Goal: Information Seeking & Learning: Learn about a topic

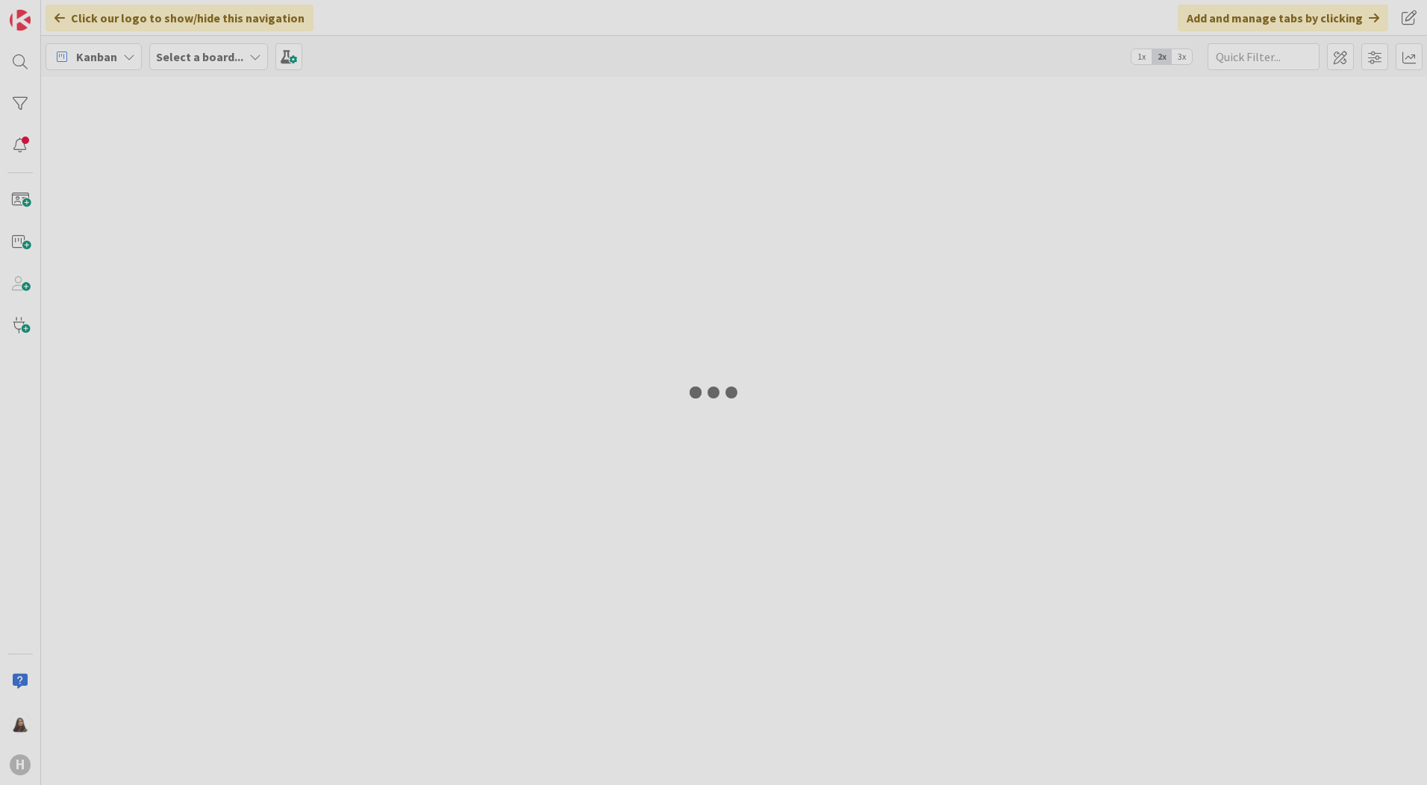
type input "desktop"
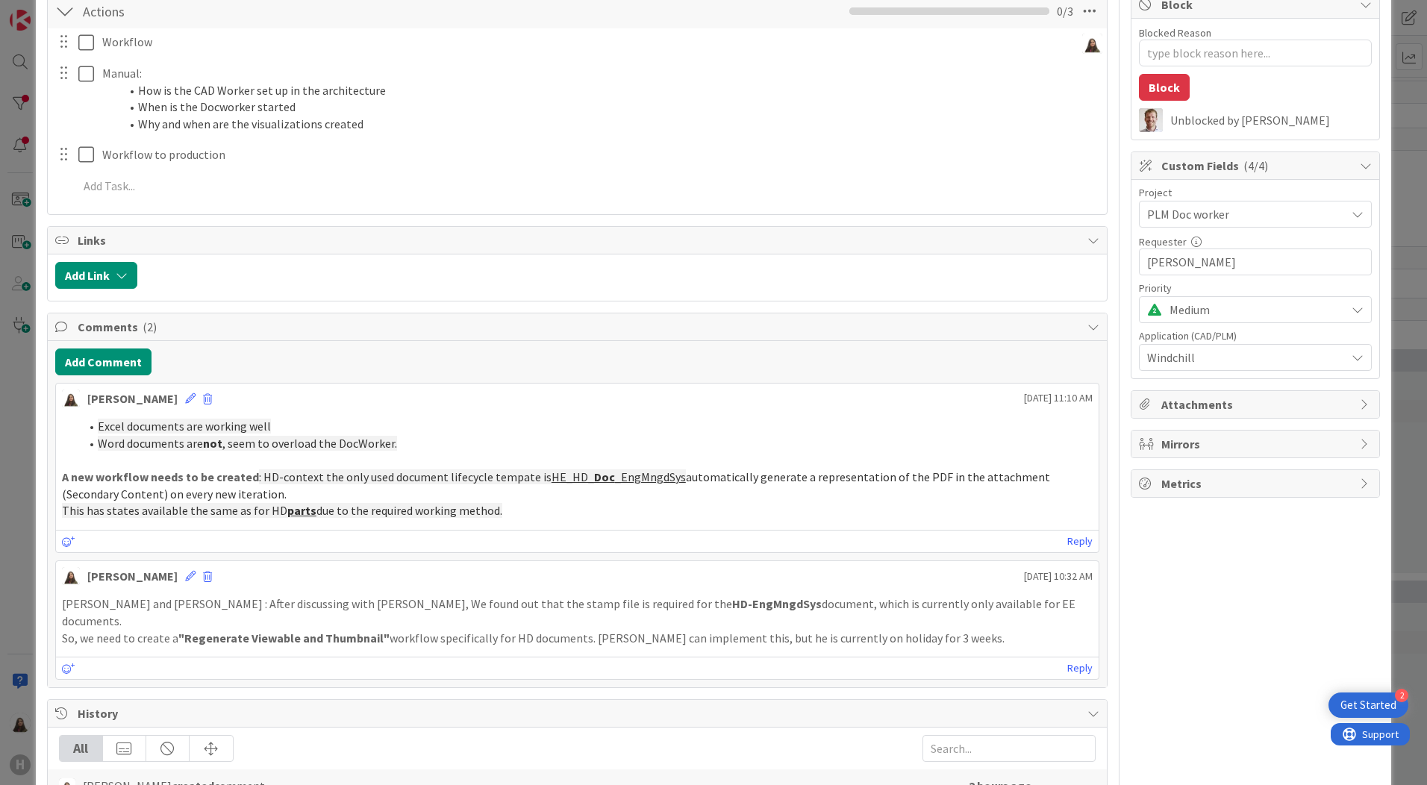
scroll to position [224, 0]
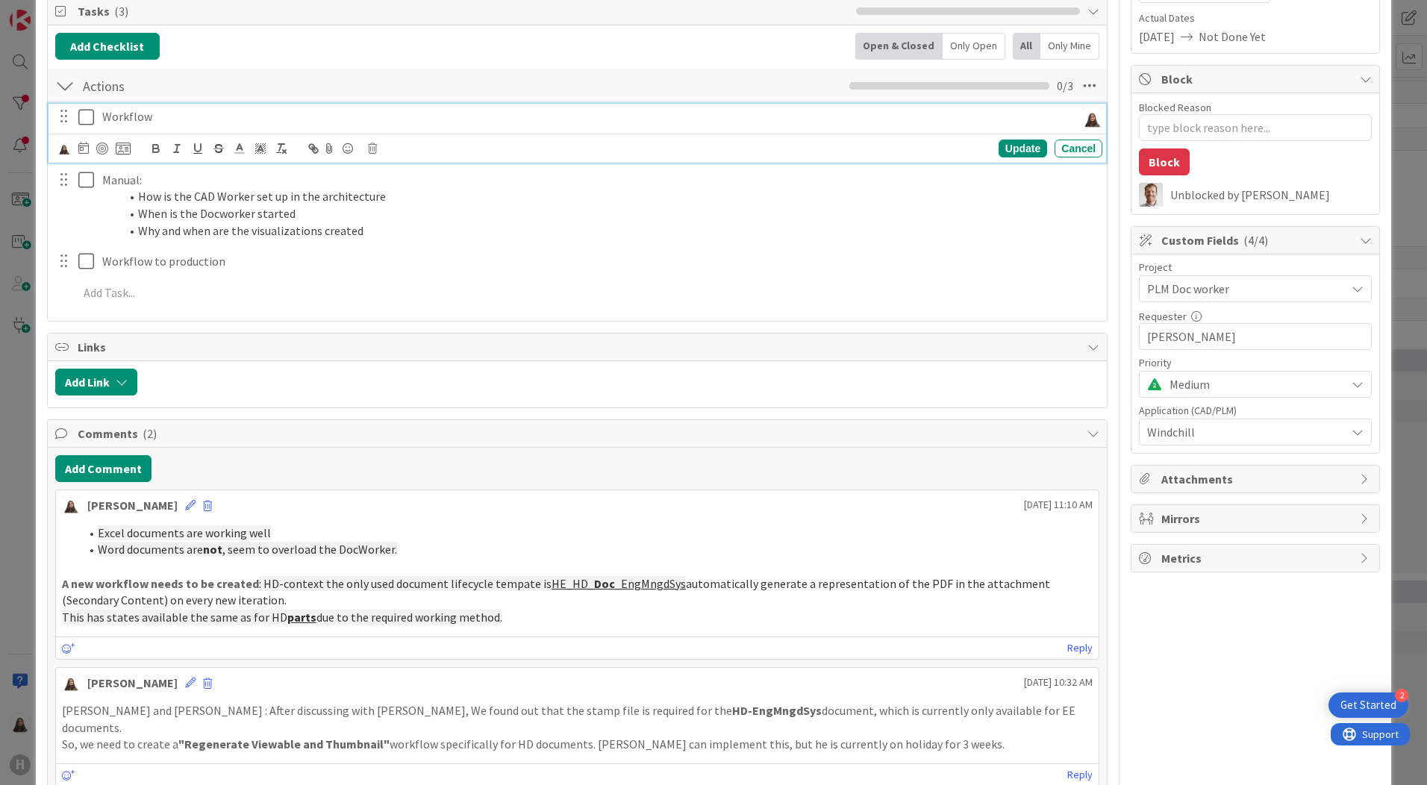
click at [90, 122] on icon at bounding box center [89, 117] width 22 height 18
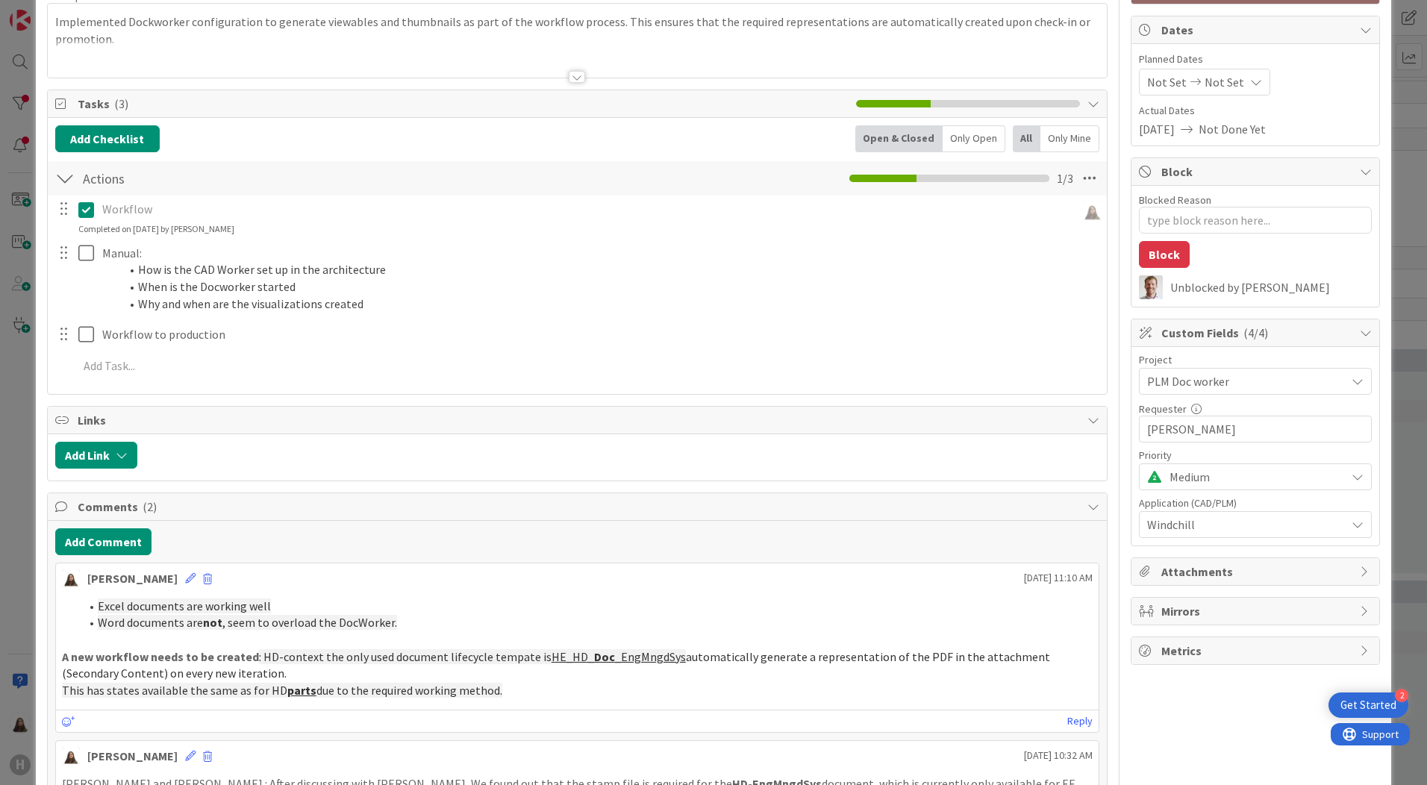
scroll to position [0, 0]
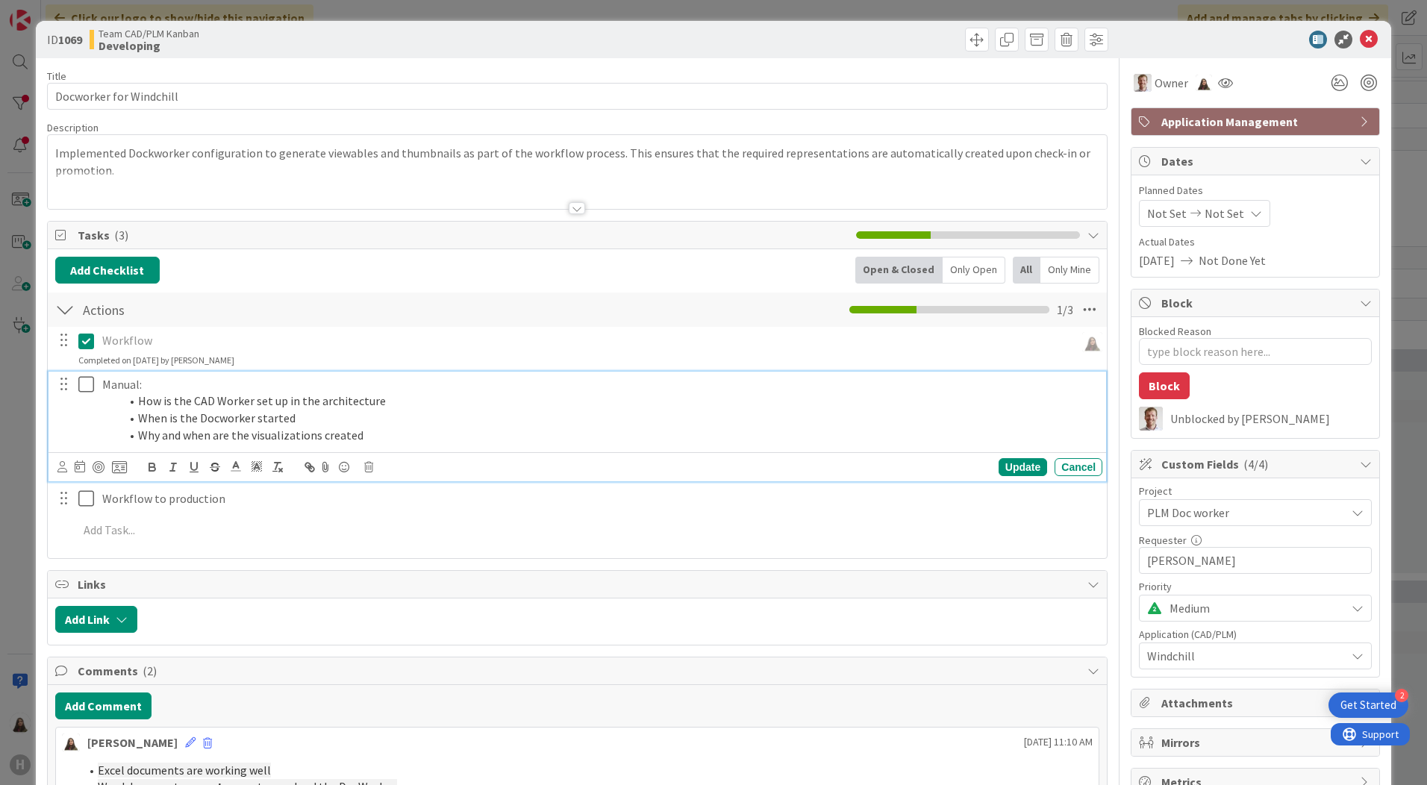
click at [85, 388] on icon at bounding box center [89, 384] width 22 height 18
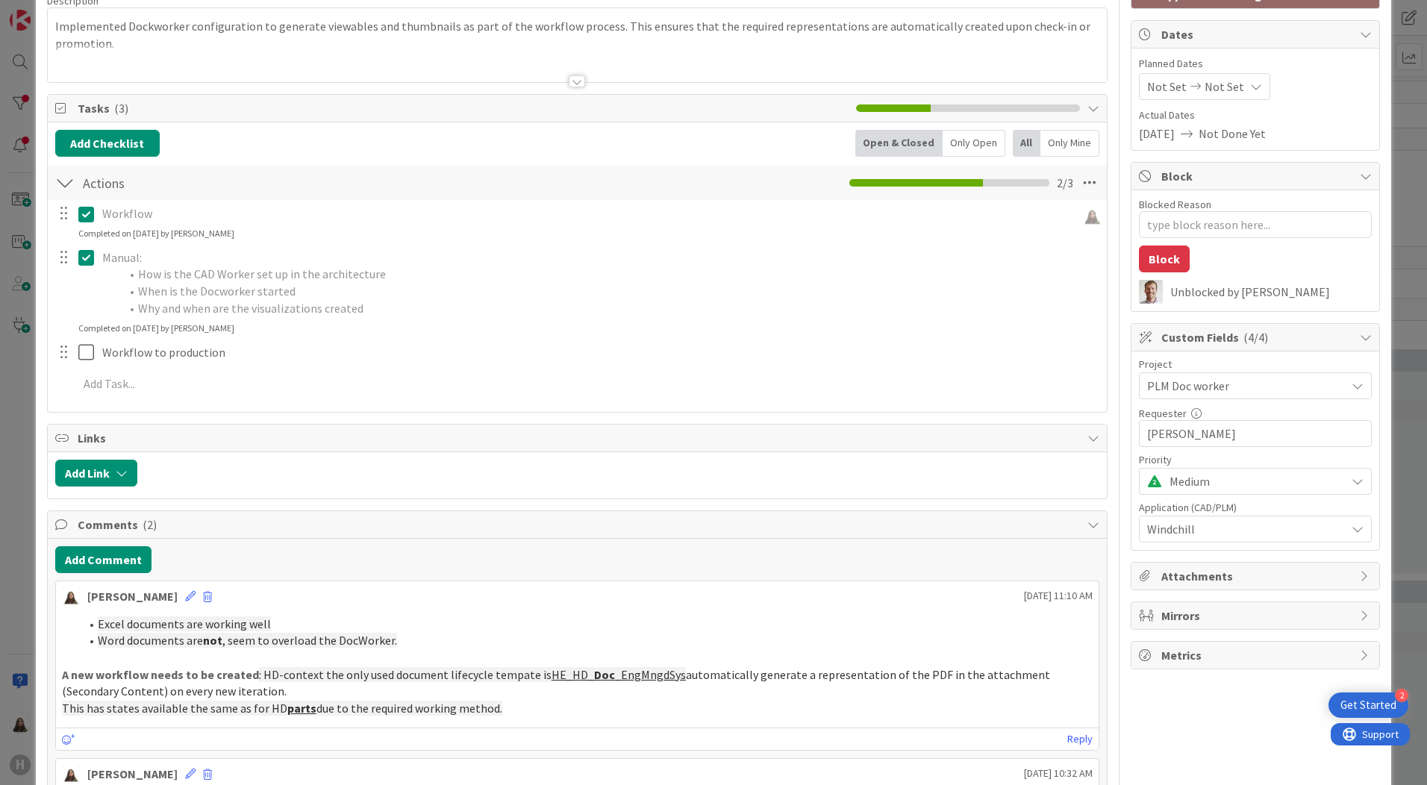
scroll to position [149, 0]
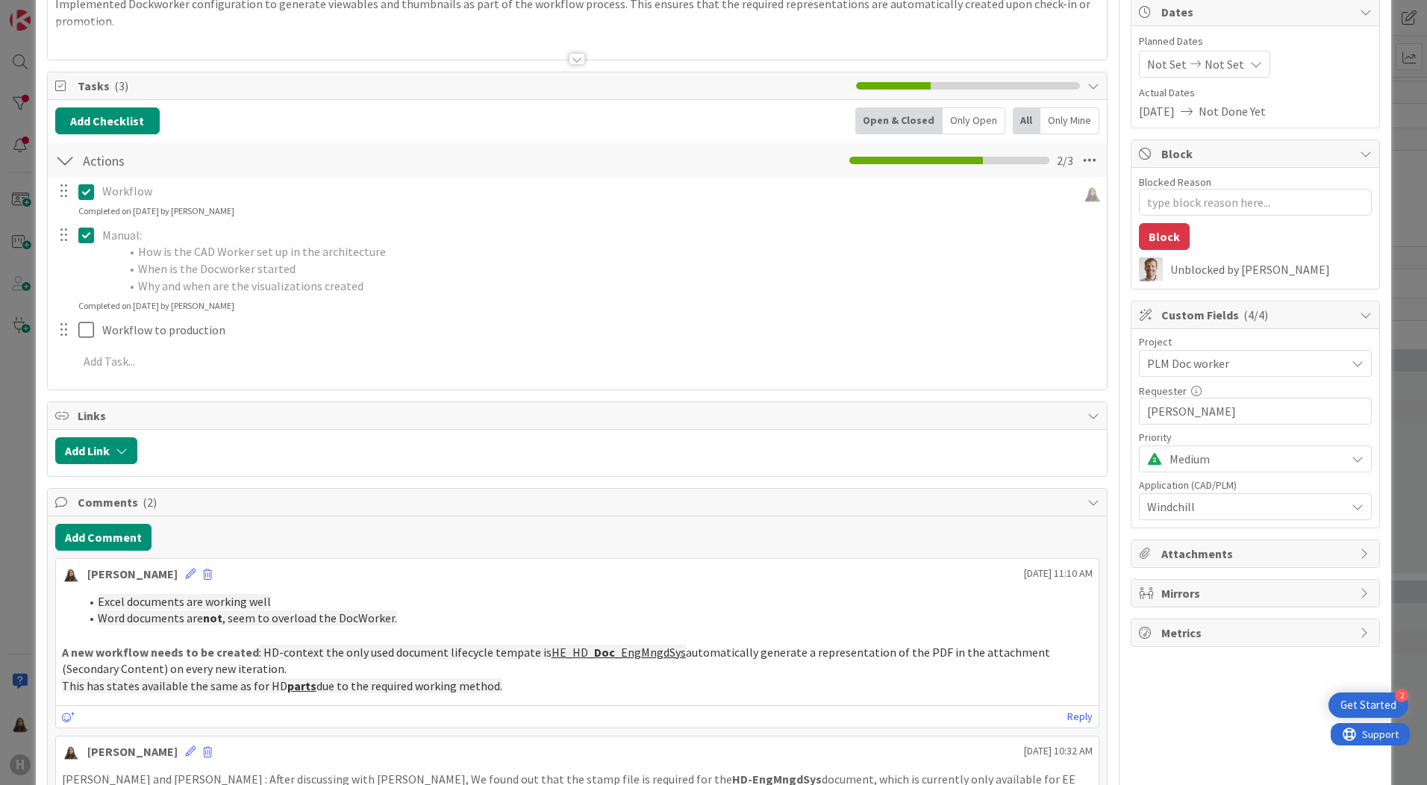
click at [87, 236] on icon at bounding box center [89, 235] width 22 height 18
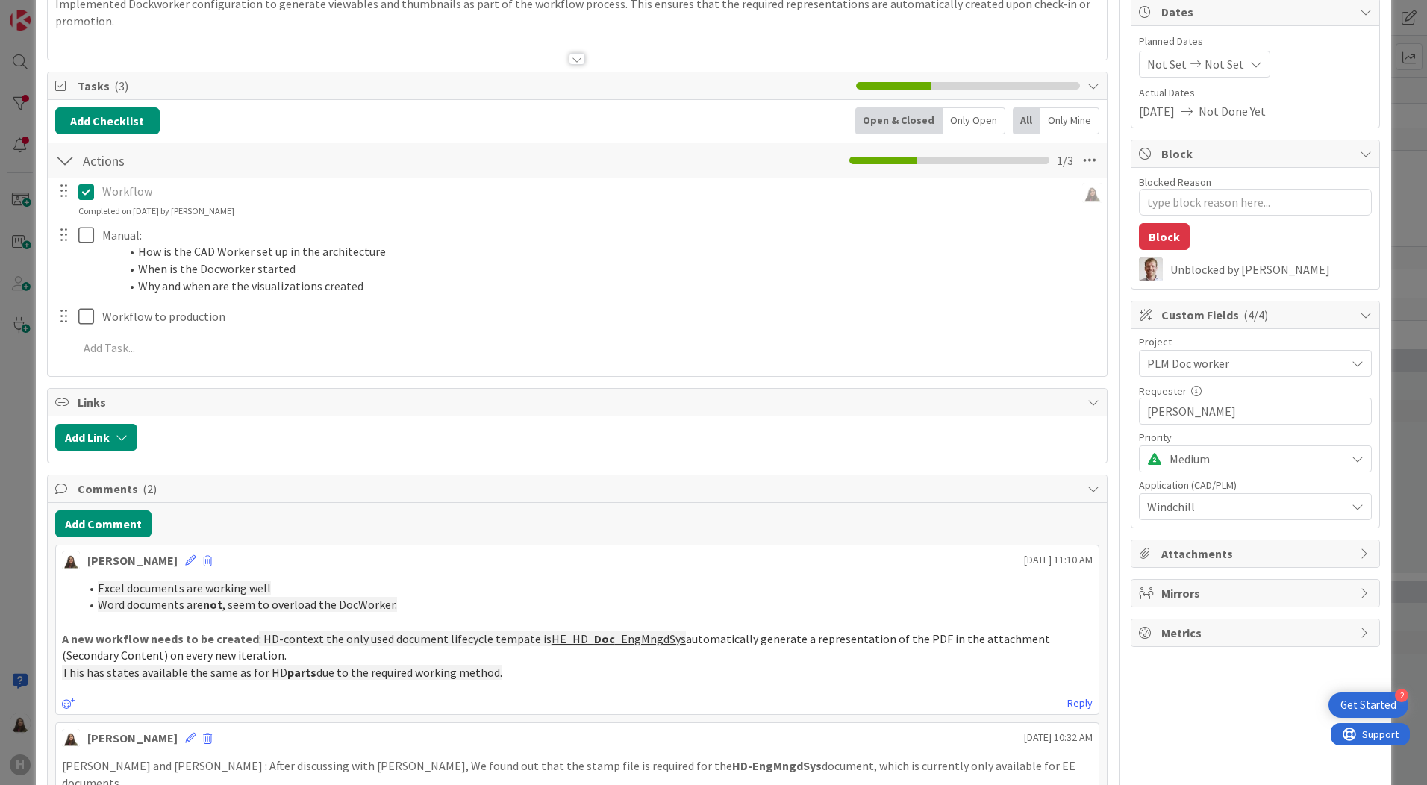
click at [56, 234] on div at bounding box center [63, 235] width 19 height 22
click at [64, 235] on div at bounding box center [63, 235] width 19 height 22
type textarea "x"
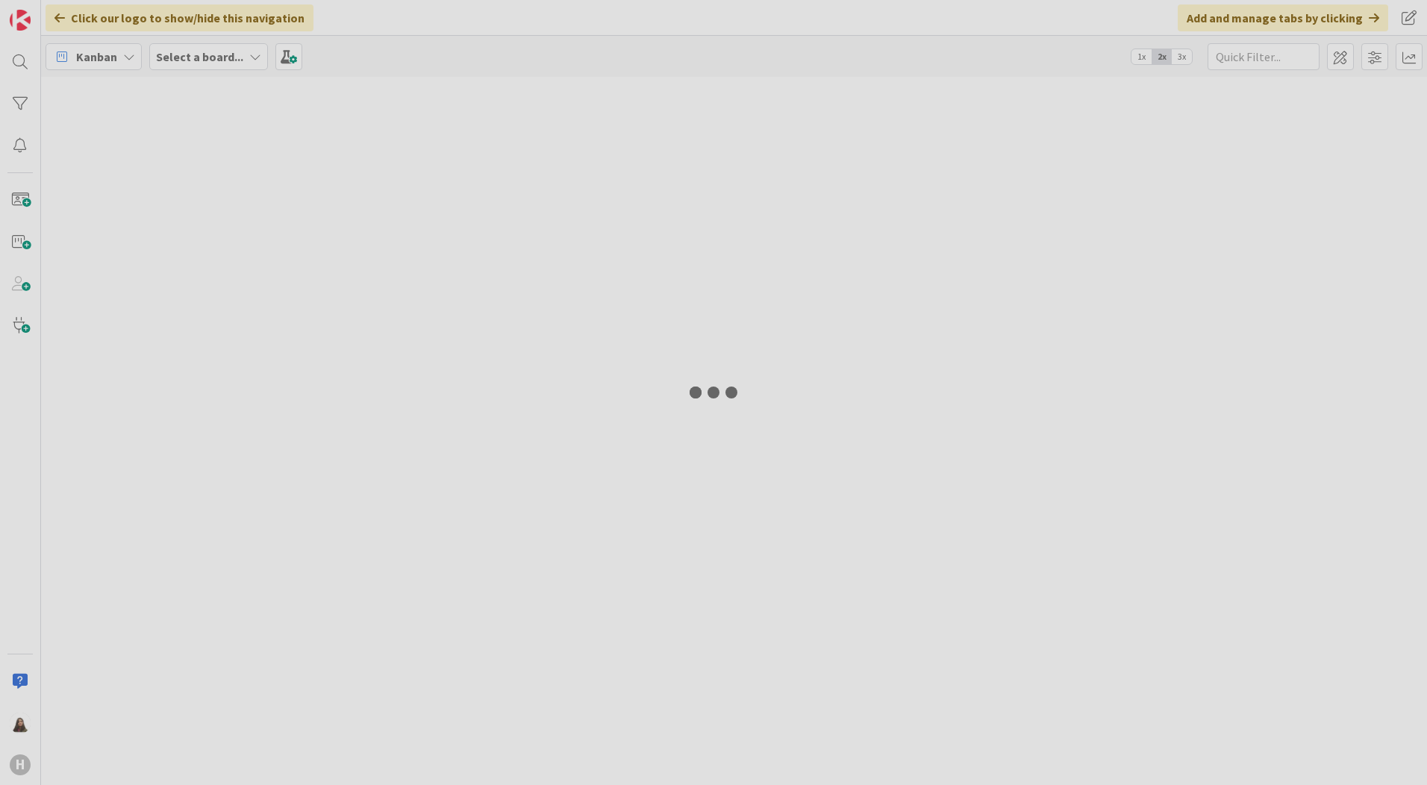
type input "desktop"
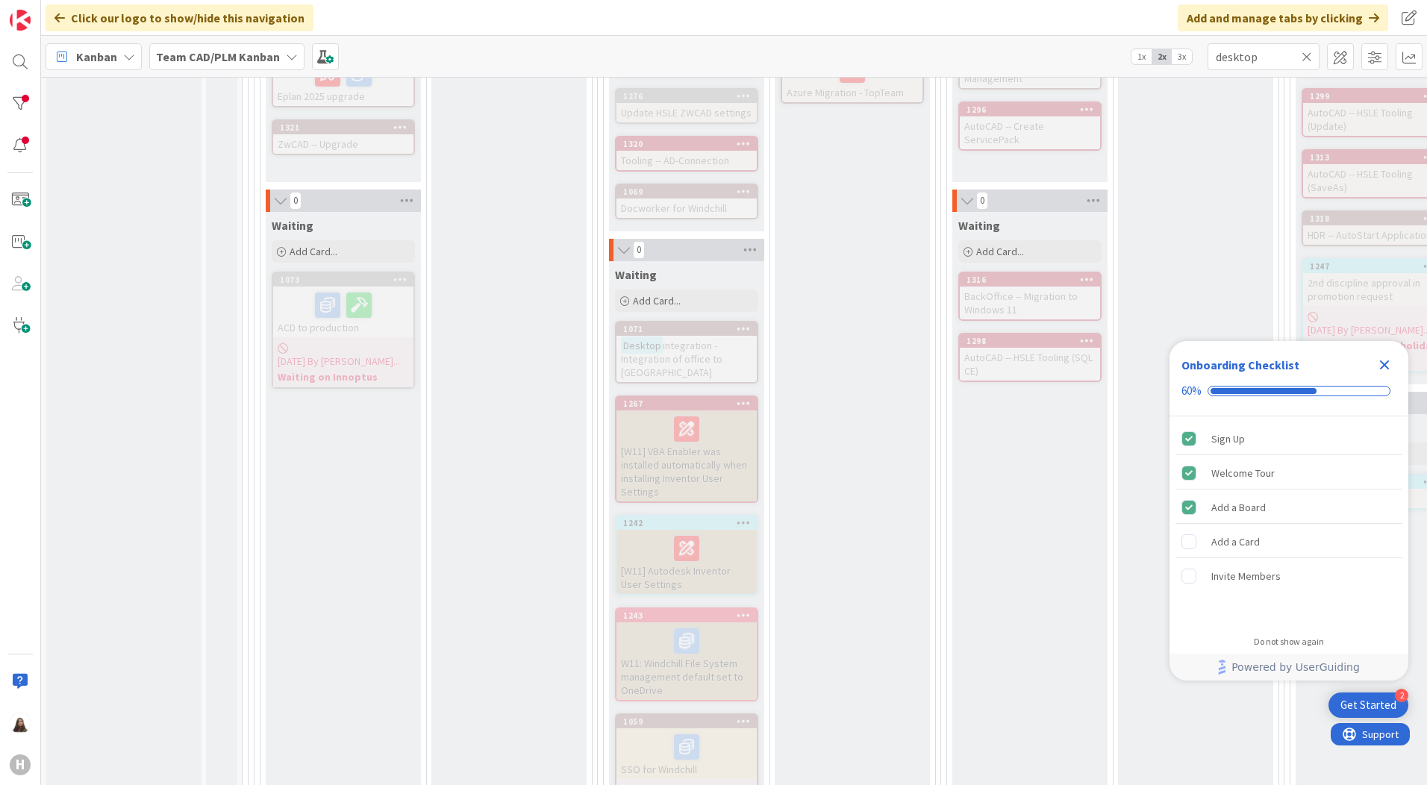
scroll to position [1194, 0]
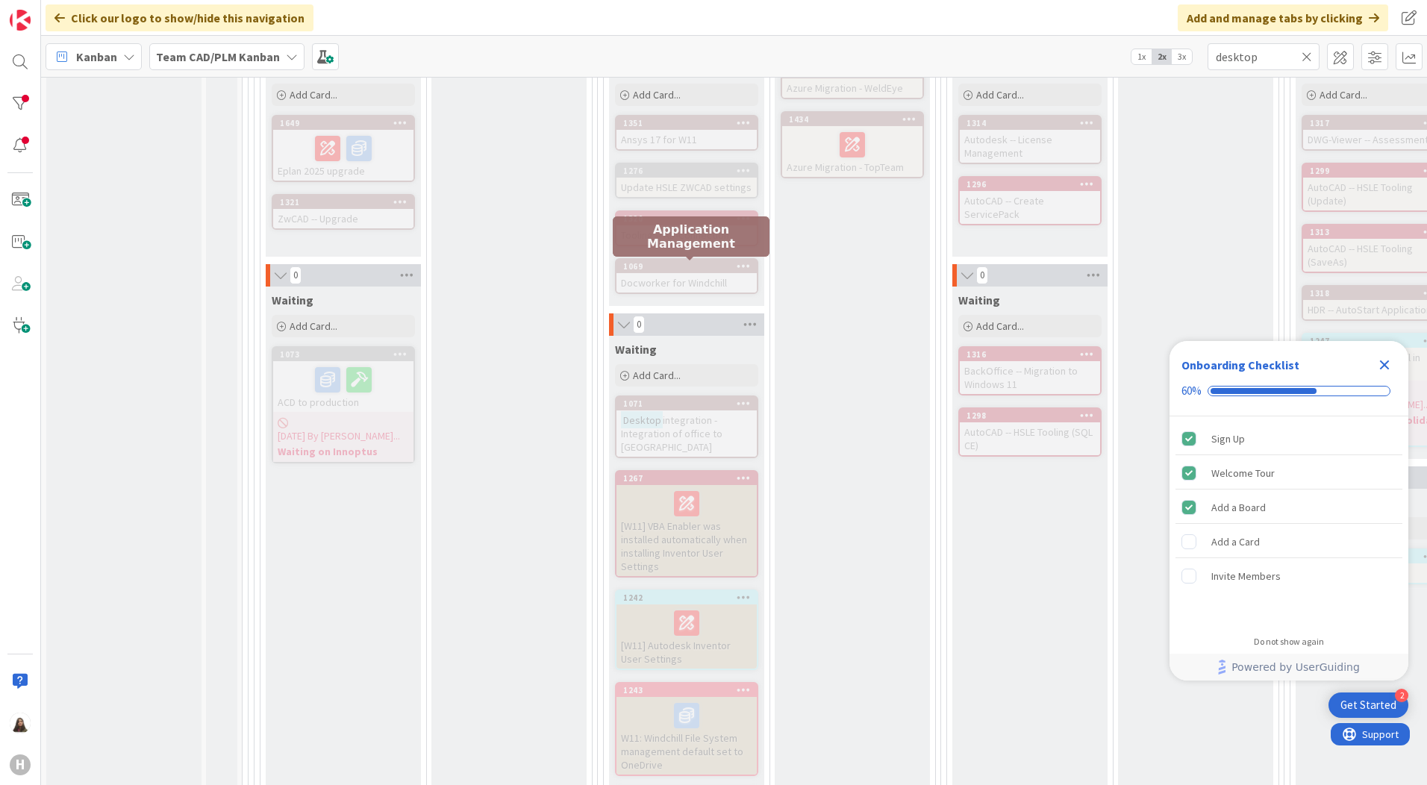
click at [690, 266] on div "1069" at bounding box center [690, 266] width 134 height 10
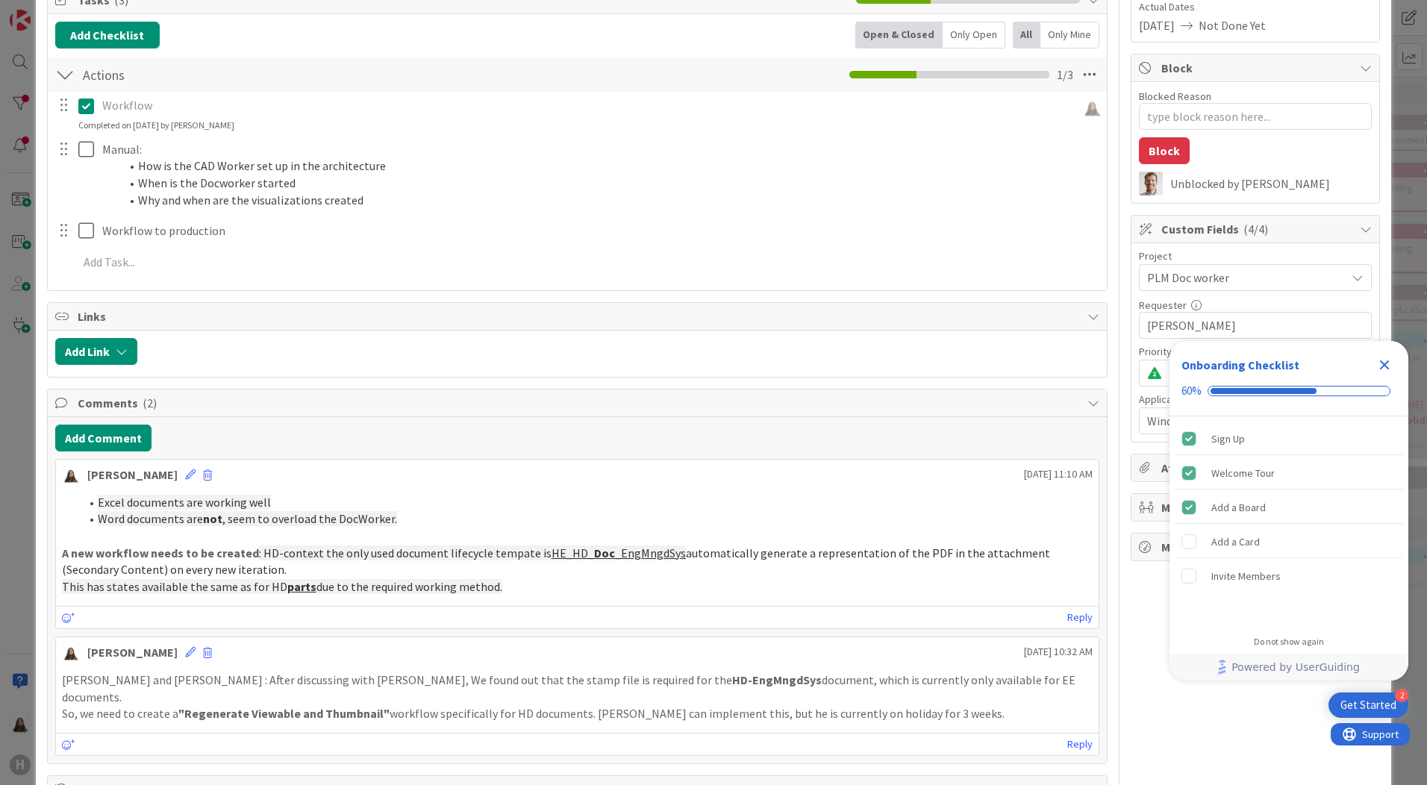
scroll to position [149, 0]
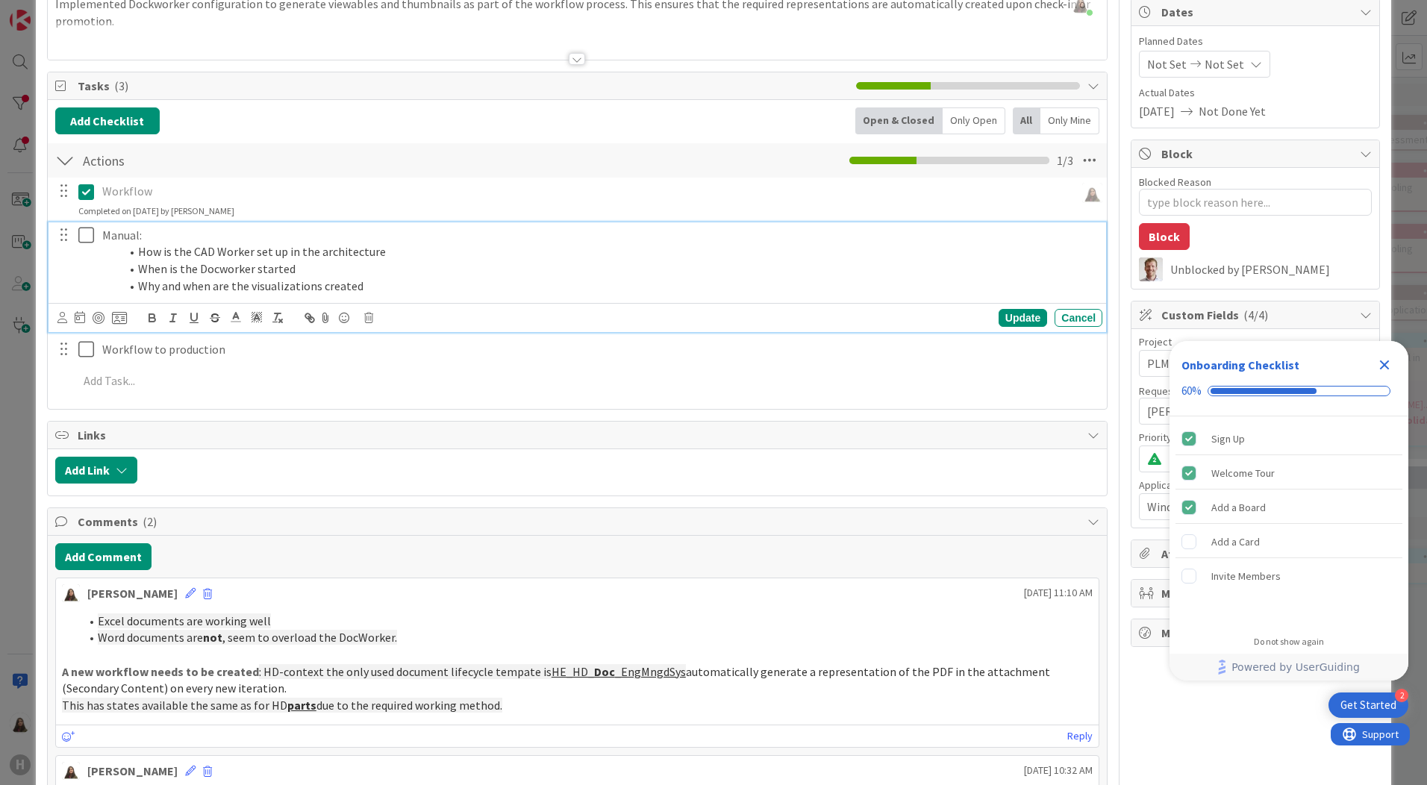
click at [84, 234] on icon at bounding box center [89, 235] width 22 height 18
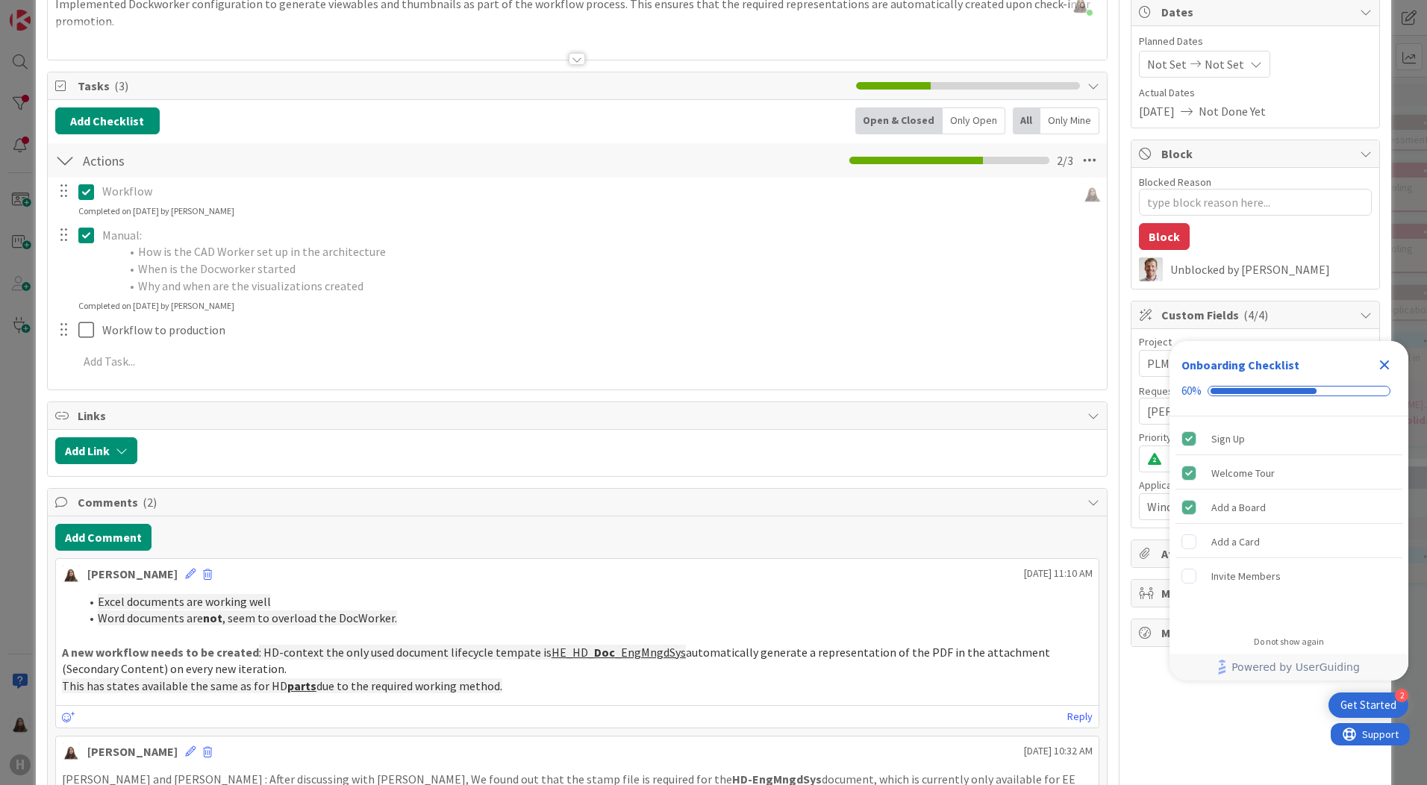
click at [81, 233] on icon at bounding box center [89, 235] width 22 height 18
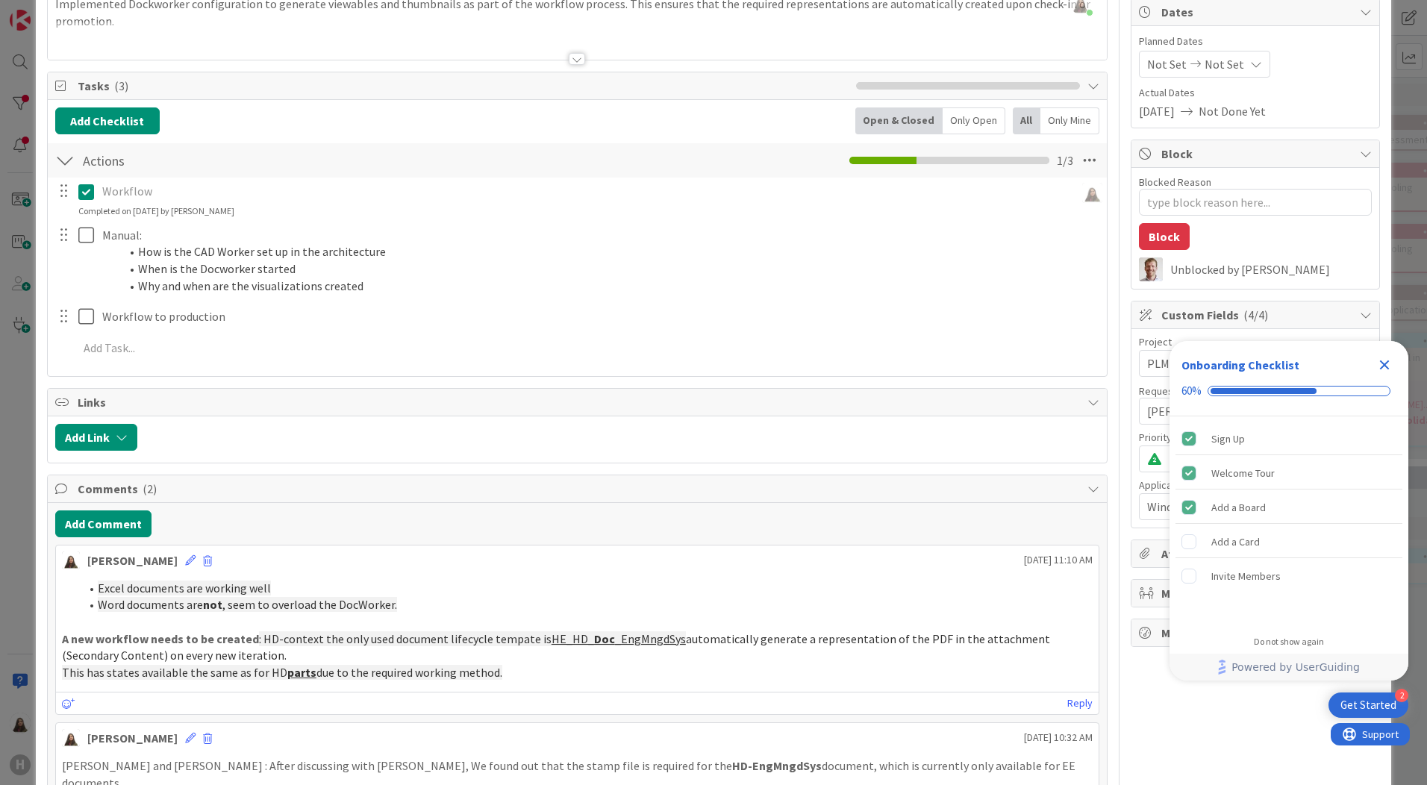
click at [68, 235] on div at bounding box center [63, 235] width 19 height 22
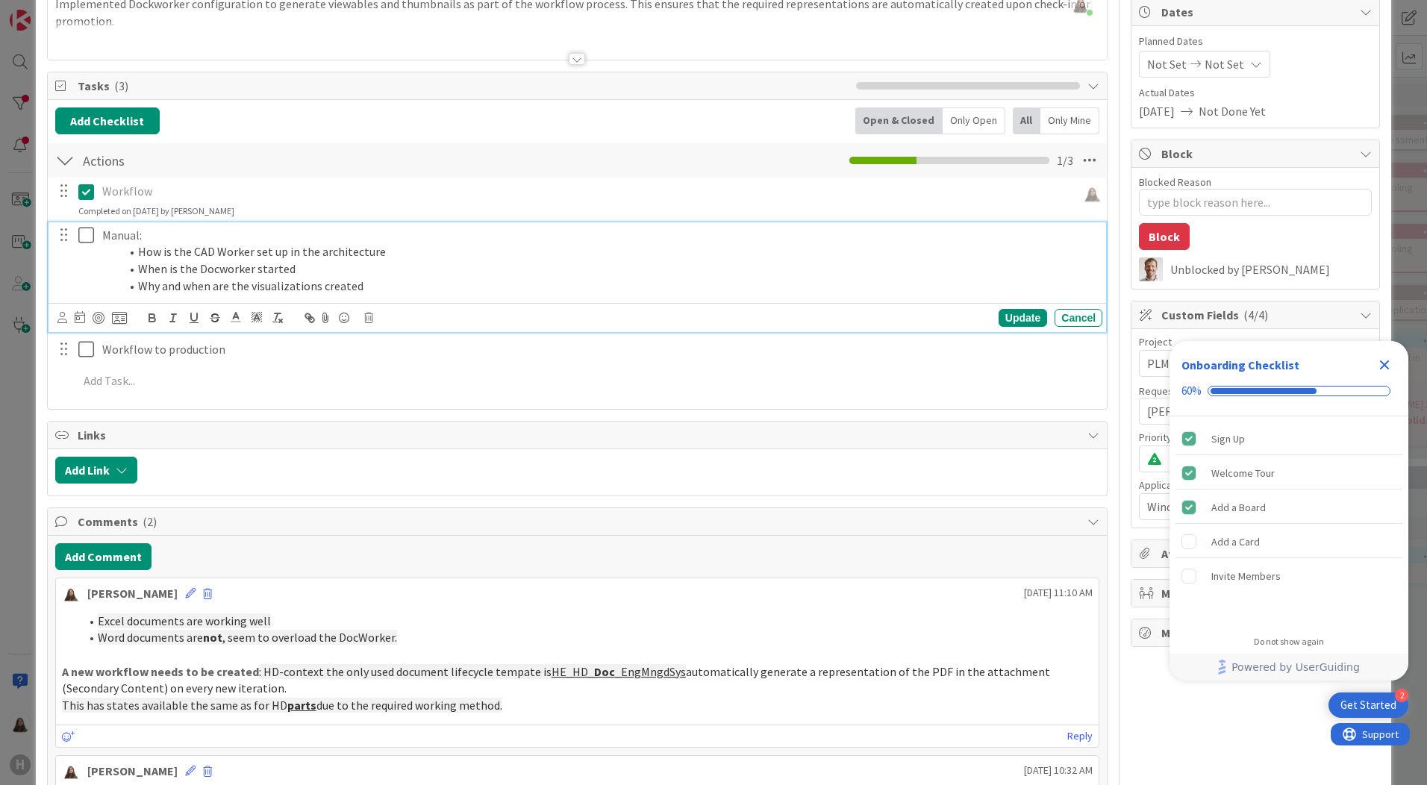
click at [385, 287] on li "Why and when are the visualizations created" at bounding box center [608, 286] width 976 height 17
click at [383, 286] on li "Why and when are the visualizations created" at bounding box center [608, 286] width 976 height 17
click at [381, 286] on li "Why and when are the visualizations created" at bounding box center [608, 286] width 976 height 17
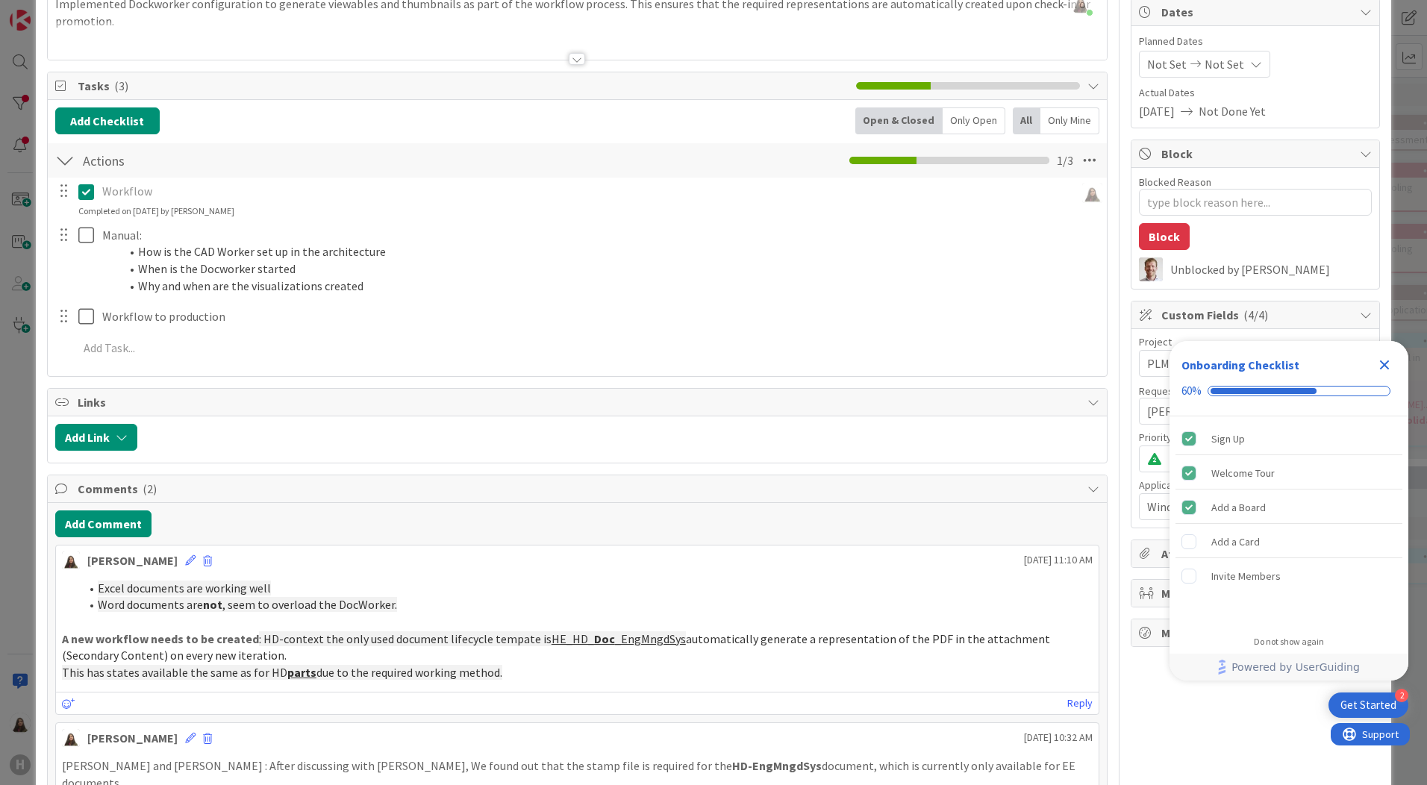
click at [258, 198] on p "Workflow" at bounding box center [585, 191] width 967 height 17
click at [275, 209] on div "Workflow Update Cancel Completed on [DATE] by [PERSON_NAME]" at bounding box center [578, 198] width 1058 height 40
type textarea "x"
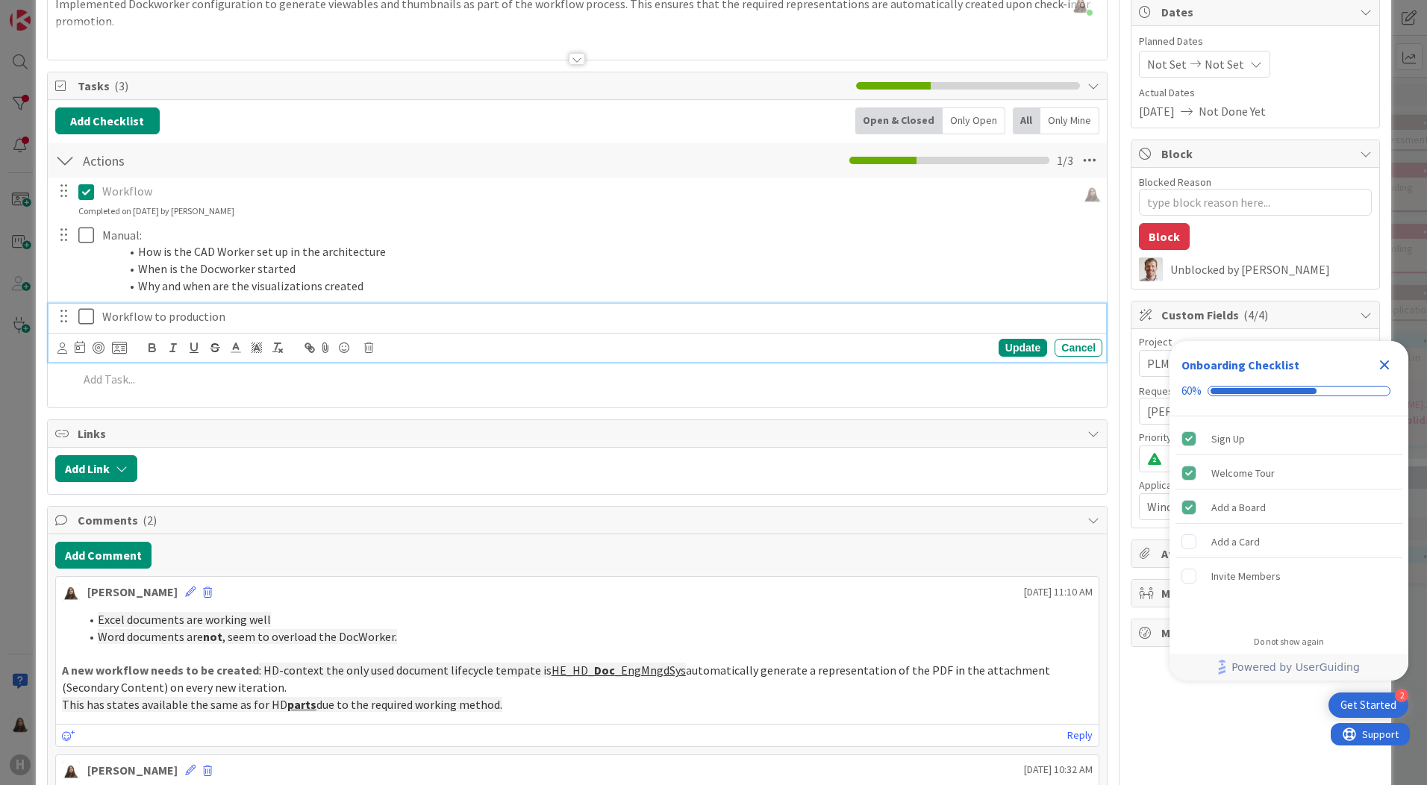
click at [208, 314] on p "Workflow to production" at bounding box center [599, 316] width 994 height 17
click at [244, 319] on p "Workflow to production" at bounding box center [599, 316] width 994 height 17
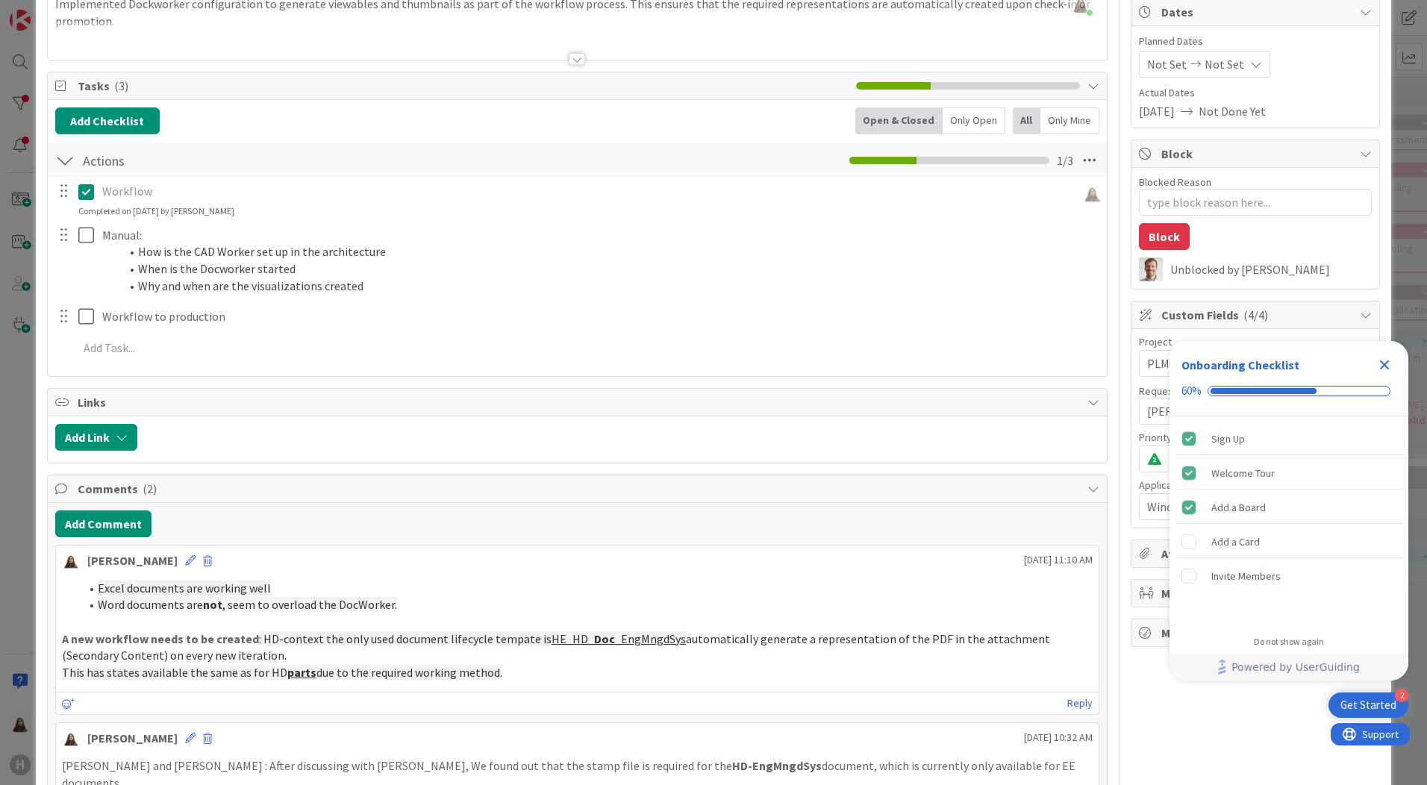
click at [133, 364] on div "Workflow Update Cancel Completed on [DATE] by [PERSON_NAME] Manual: How is the …" at bounding box center [577, 273] width 1044 height 190
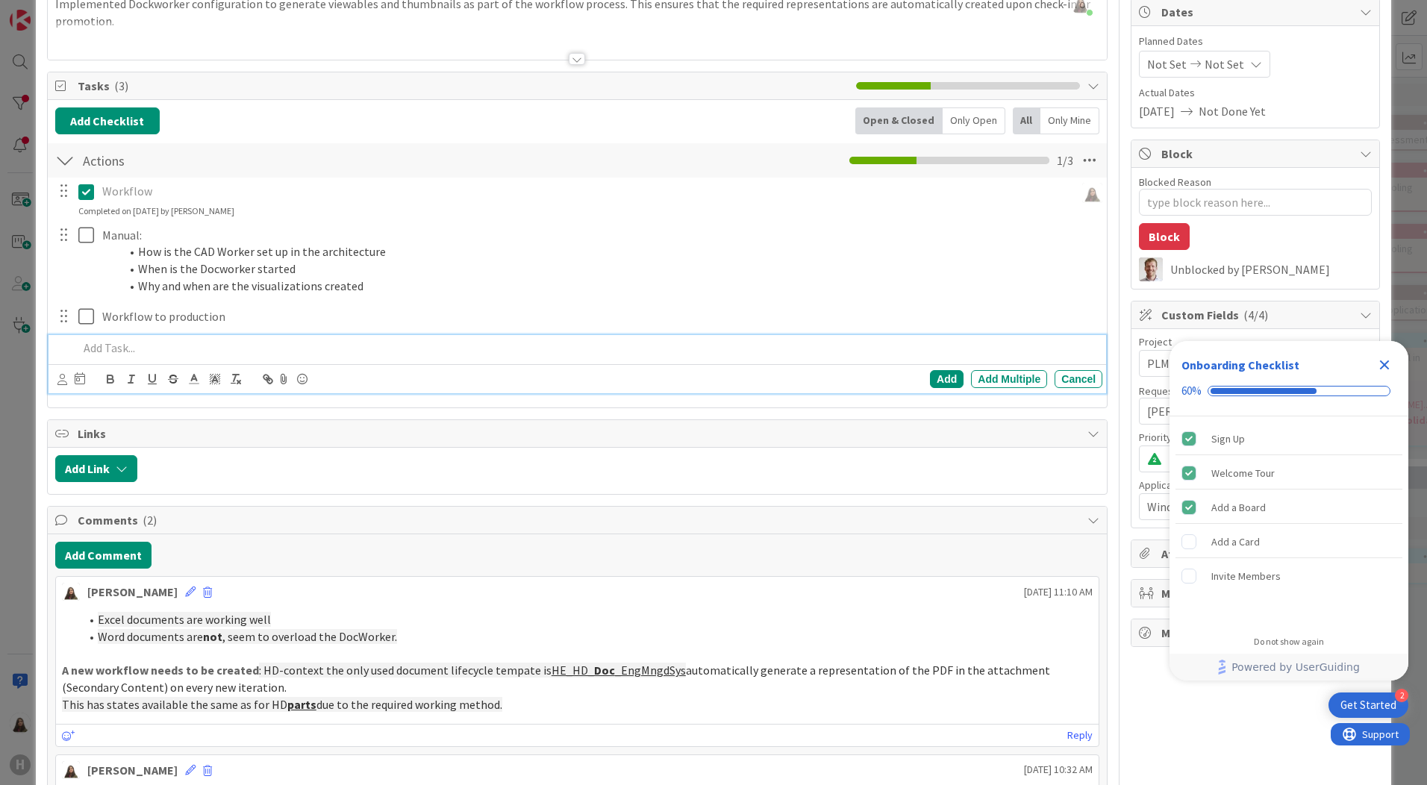
click at [101, 343] on p at bounding box center [587, 348] width 1018 height 17
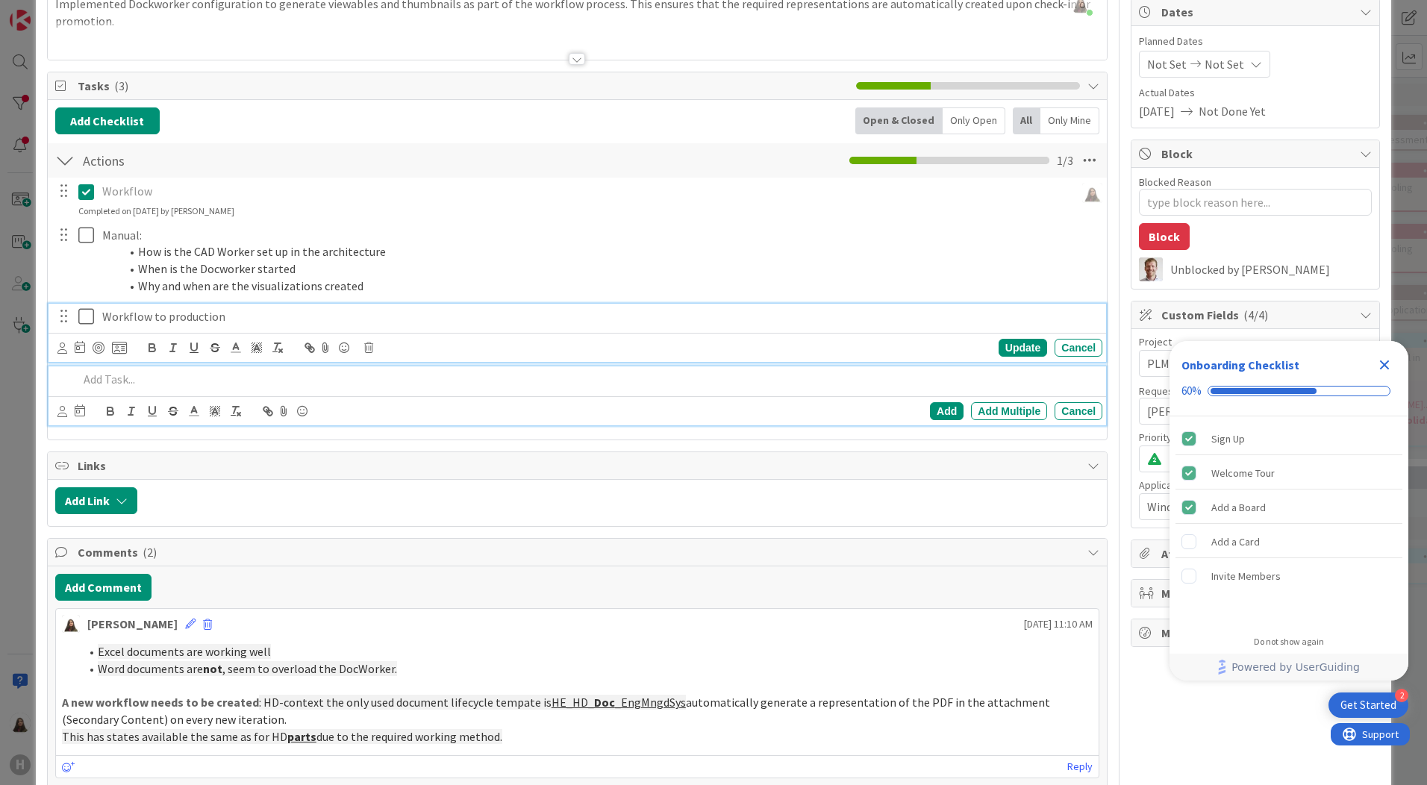
click at [283, 313] on div "Workflow to production Update Cancel" at bounding box center [578, 333] width 1058 height 59
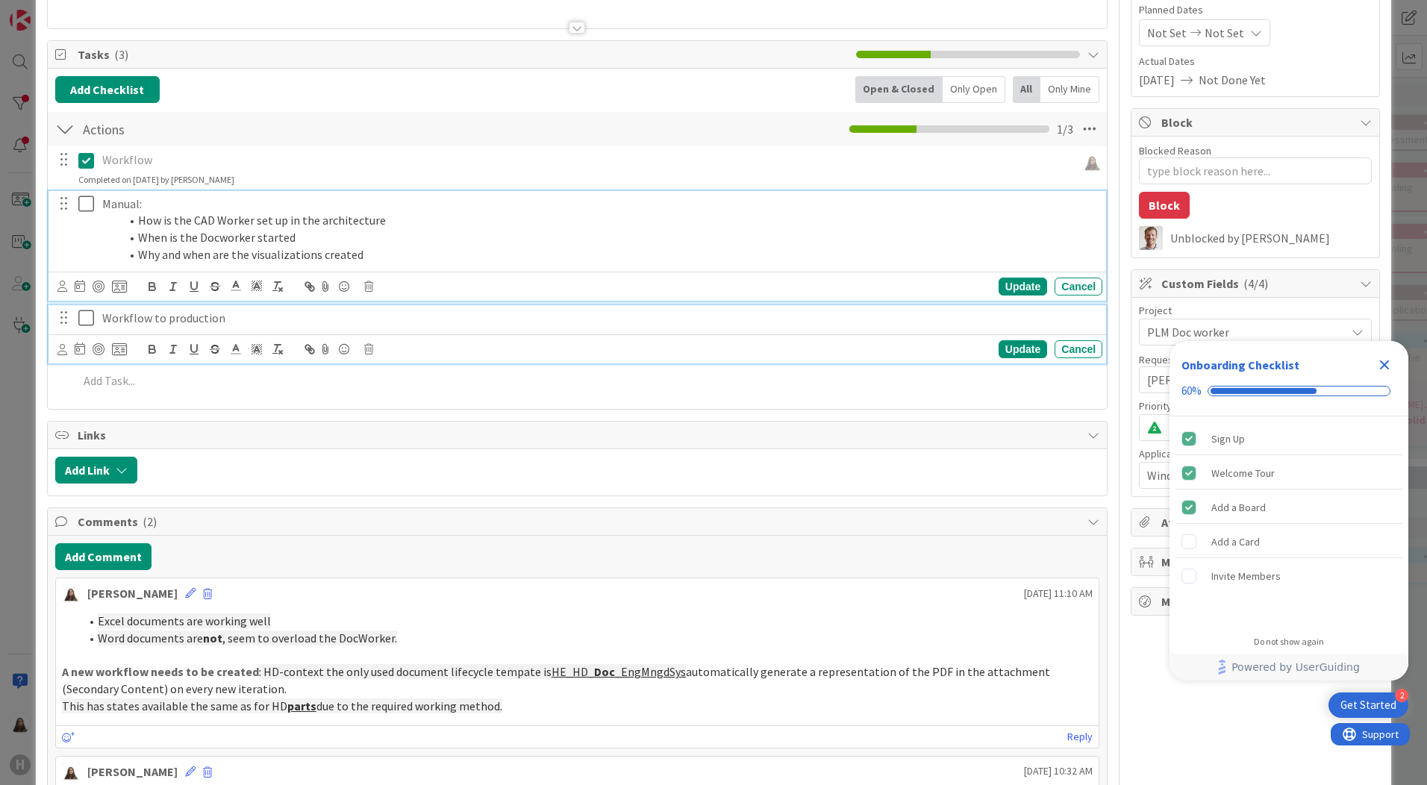
scroll to position [213, 0]
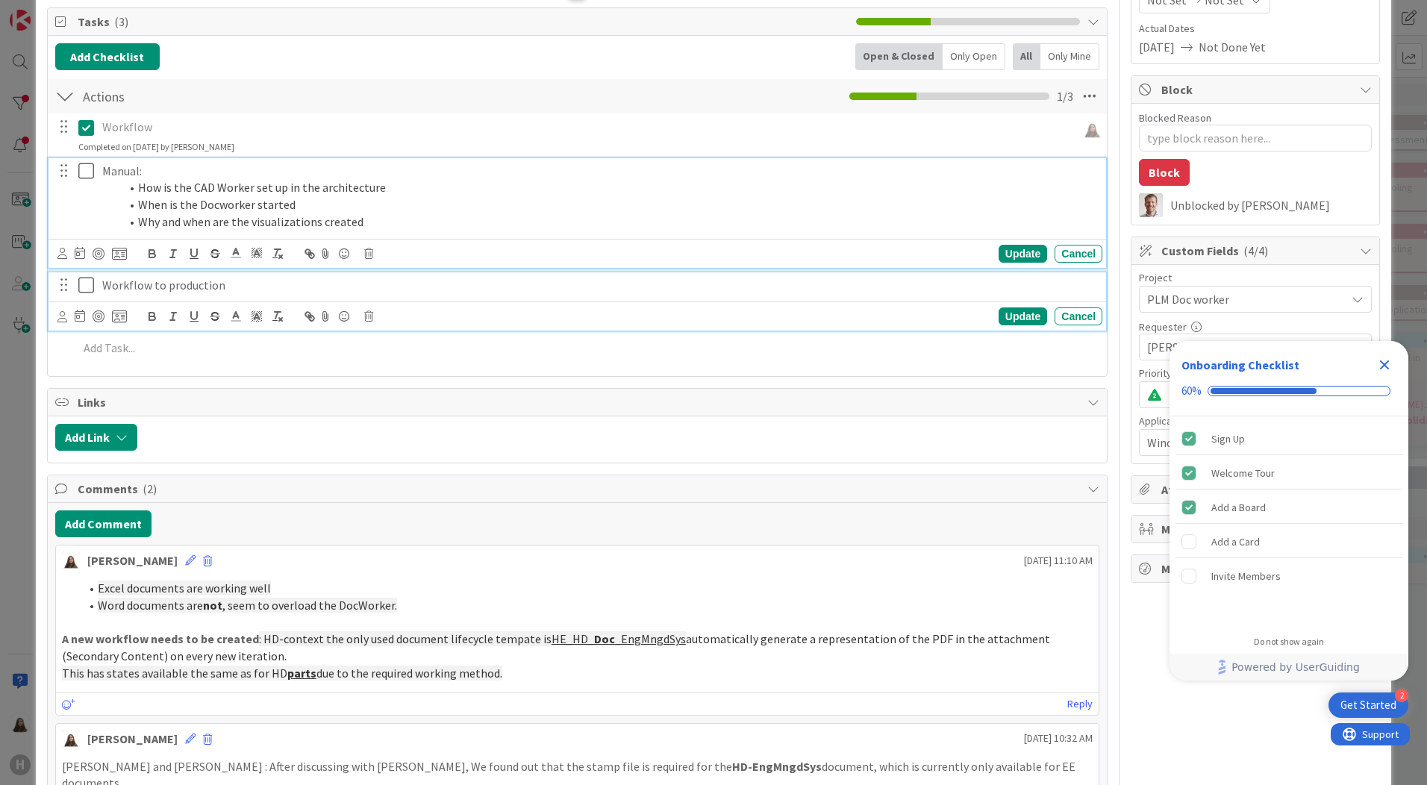
click at [80, 196] on div at bounding box center [75, 196] width 42 height 77
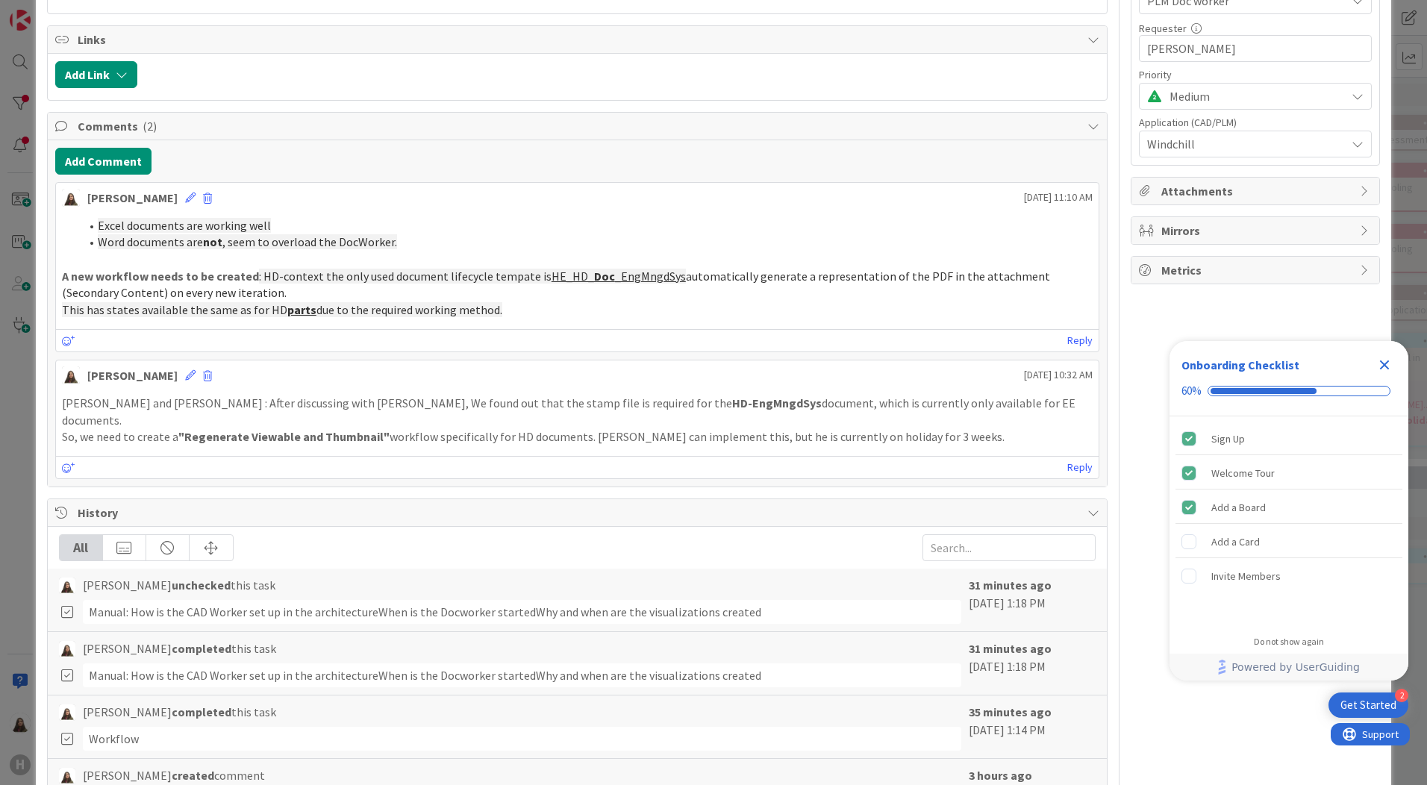
scroll to position [479, 0]
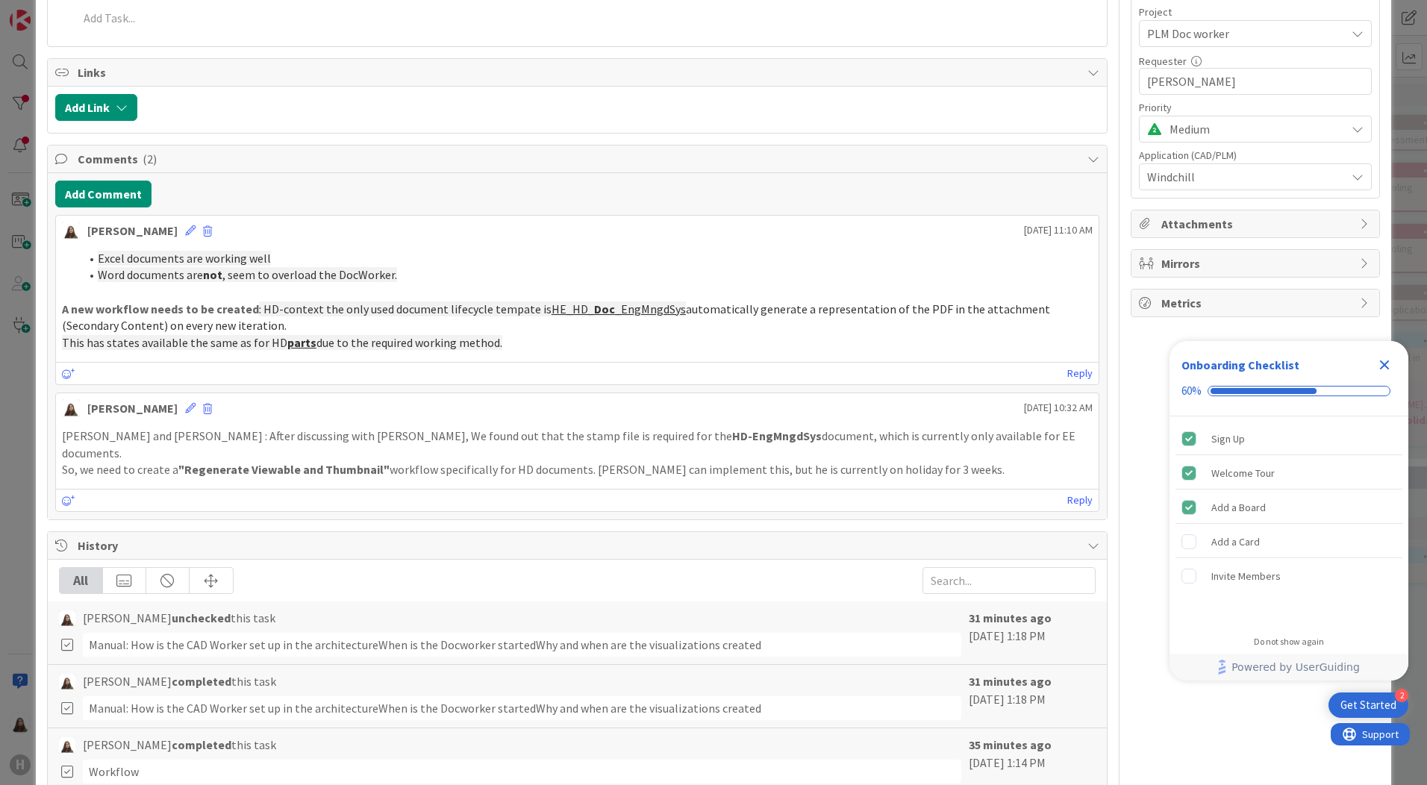
type textarea "x"
